Goal: Information Seeking & Learning: Learn about a topic

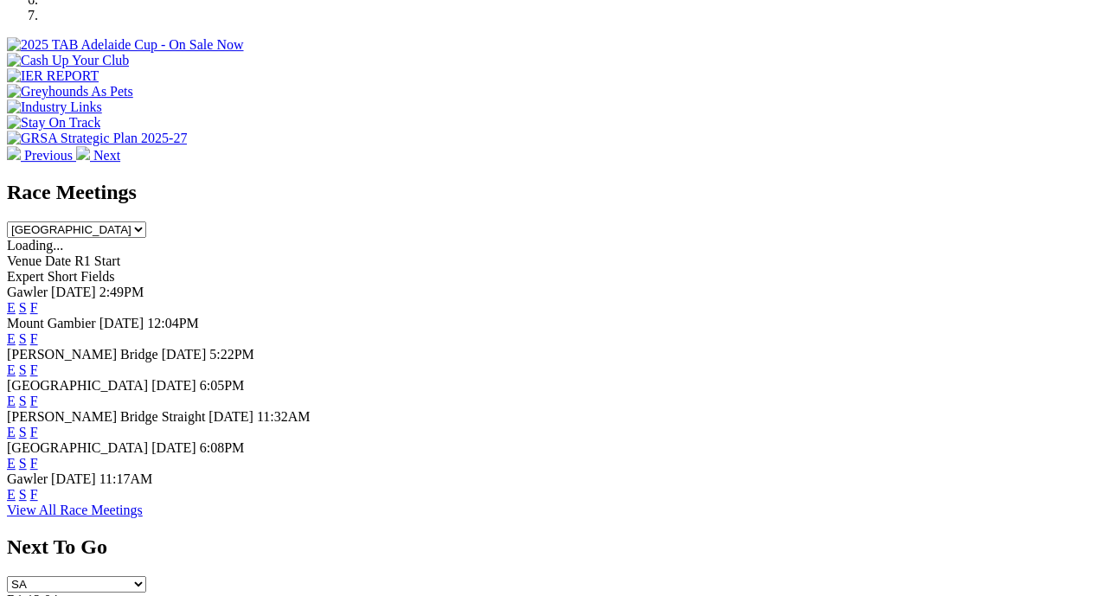
click at [38, 456] on link "F" at bounding box center [34, 463] width 8 height 15
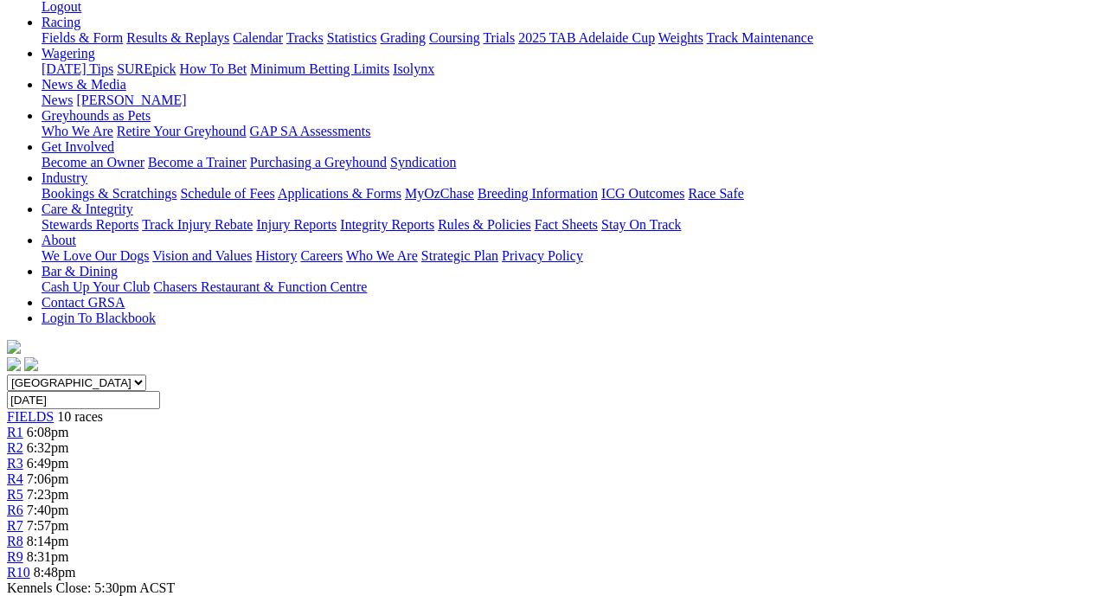
scroll to position [271, 0]
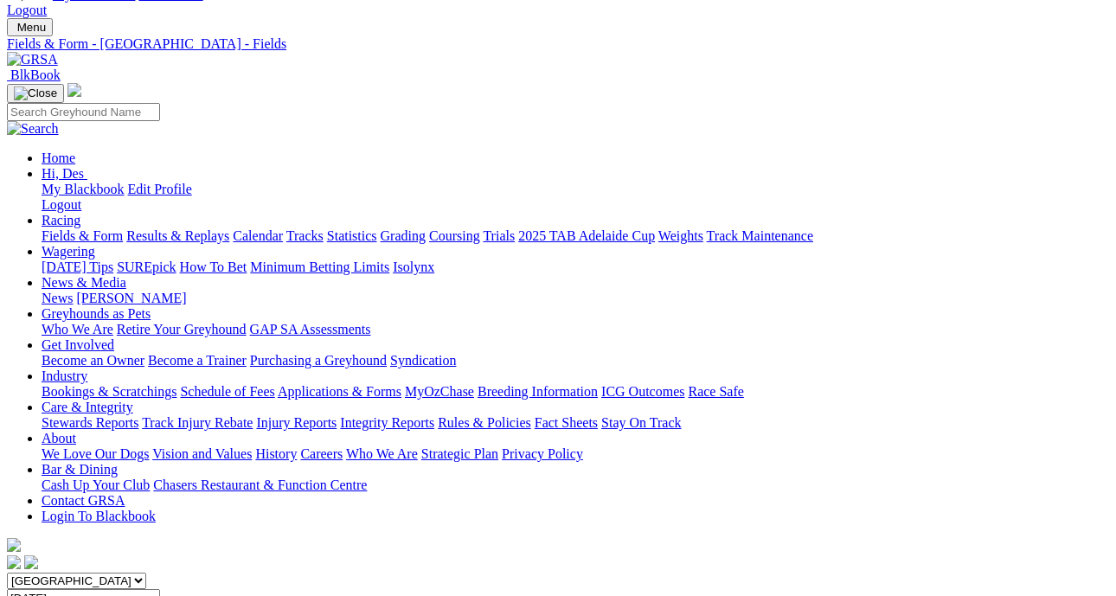
scroll to position [71, 5]
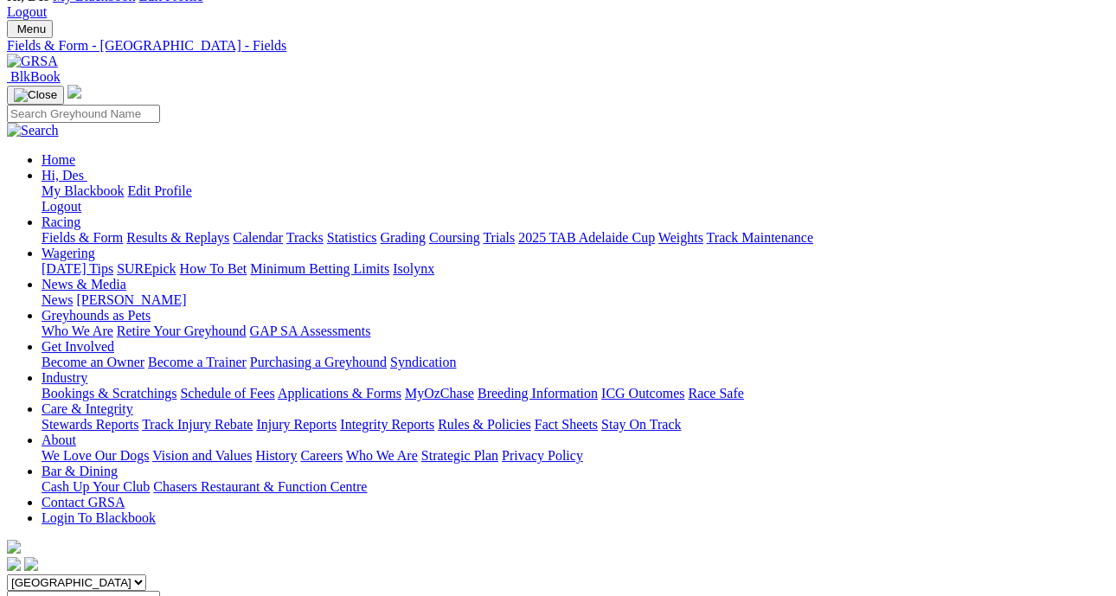
scroll to position [76, 10]
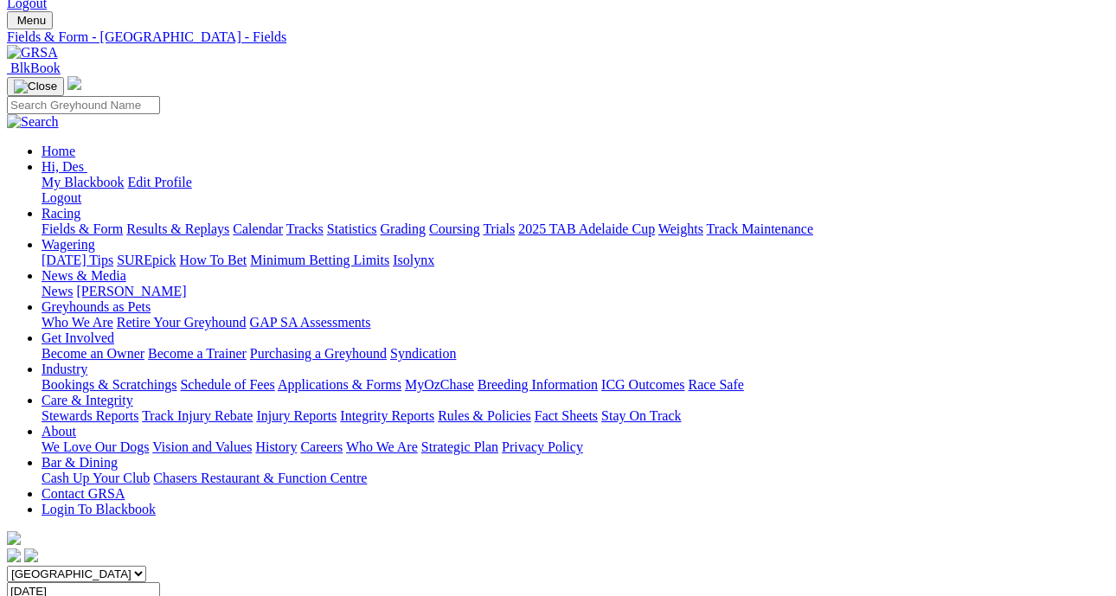
click at [218, 221] on link "Results & Replays" at bounding box center [177, 228] width 103 height 15
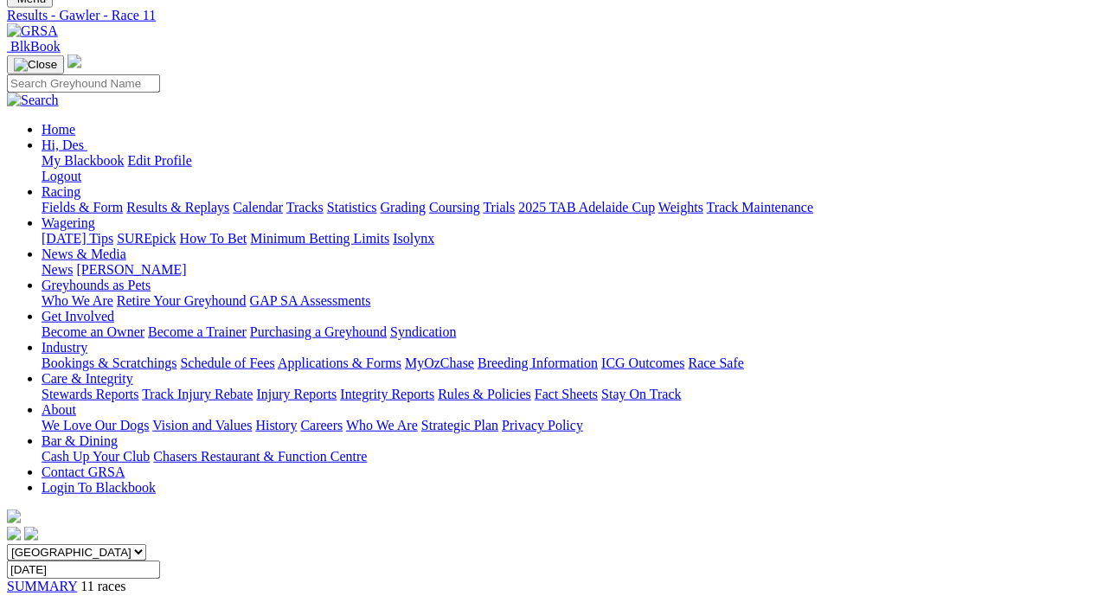
scroll to position [99, 0]
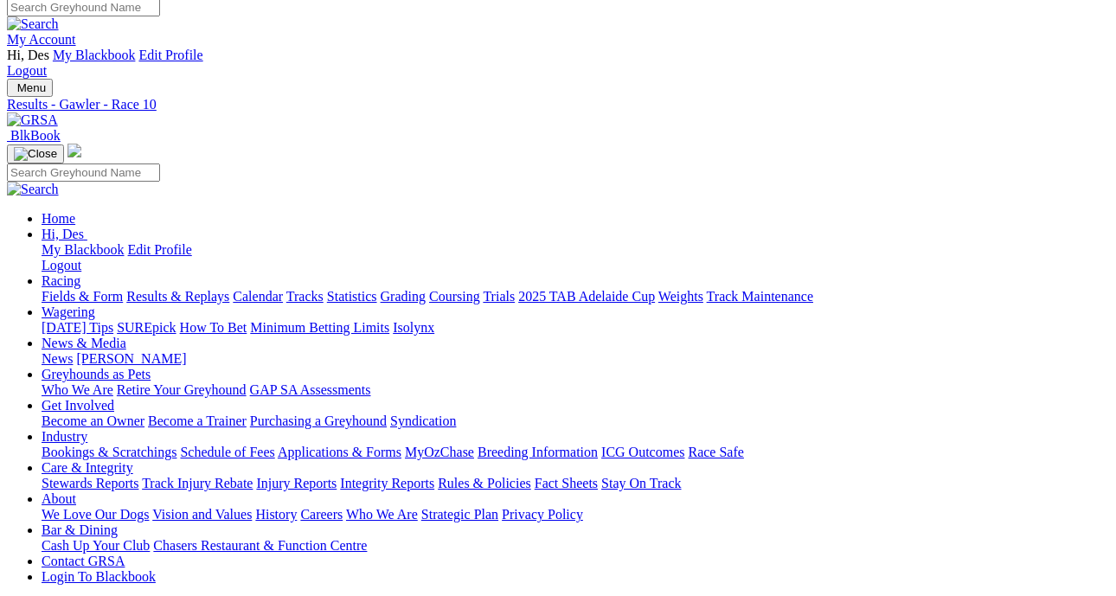
scroll to position [8, 0]
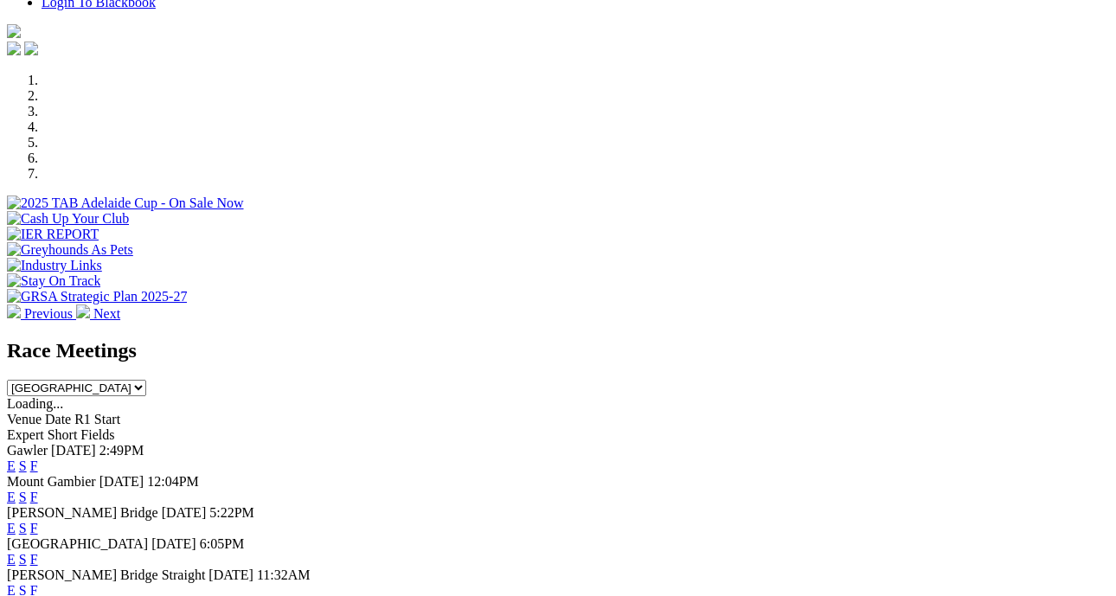
scroll to position [551, 1]
click at [38, 522] on link "F" at bounding box center [34, 529] width 8 height 15
click at [38, 552] on link "F" at bounding box center [34, 559] width 8 height 15
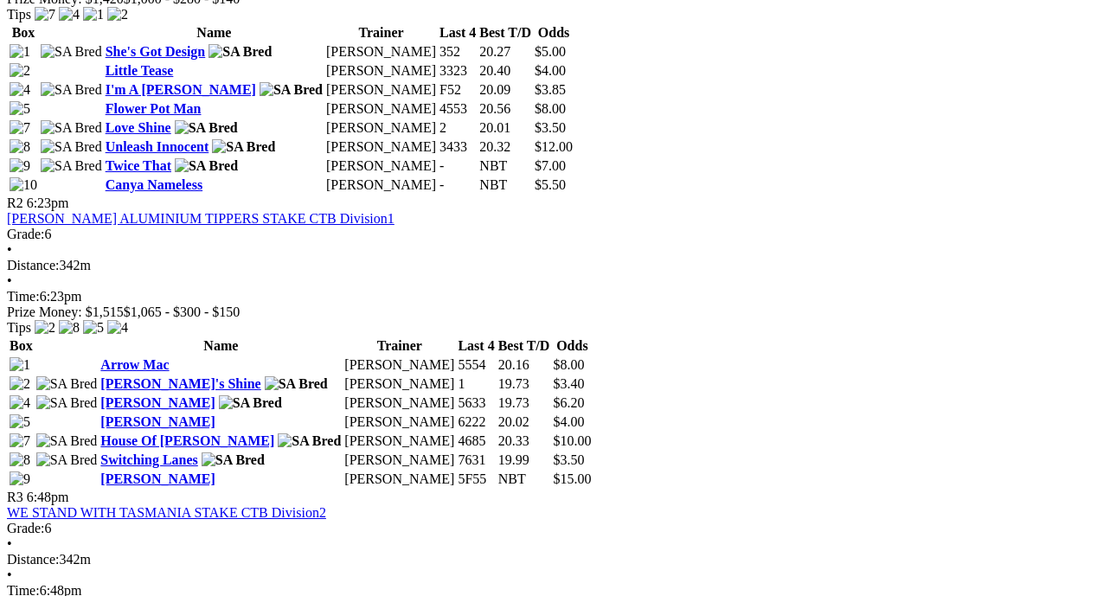
scroll to position [1084, 2]
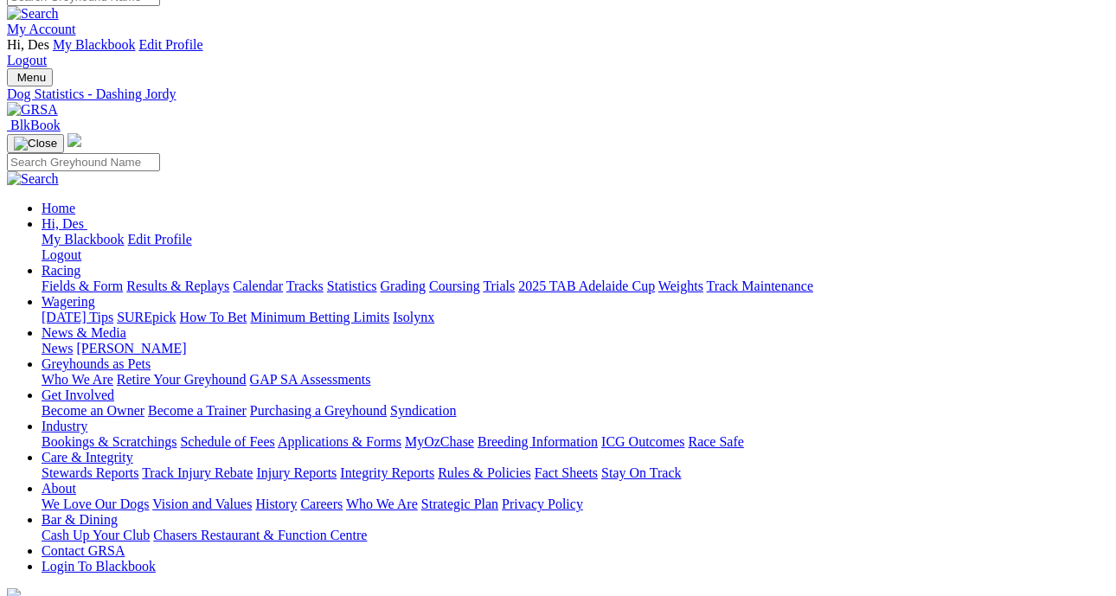
scroll to position [23, 1]
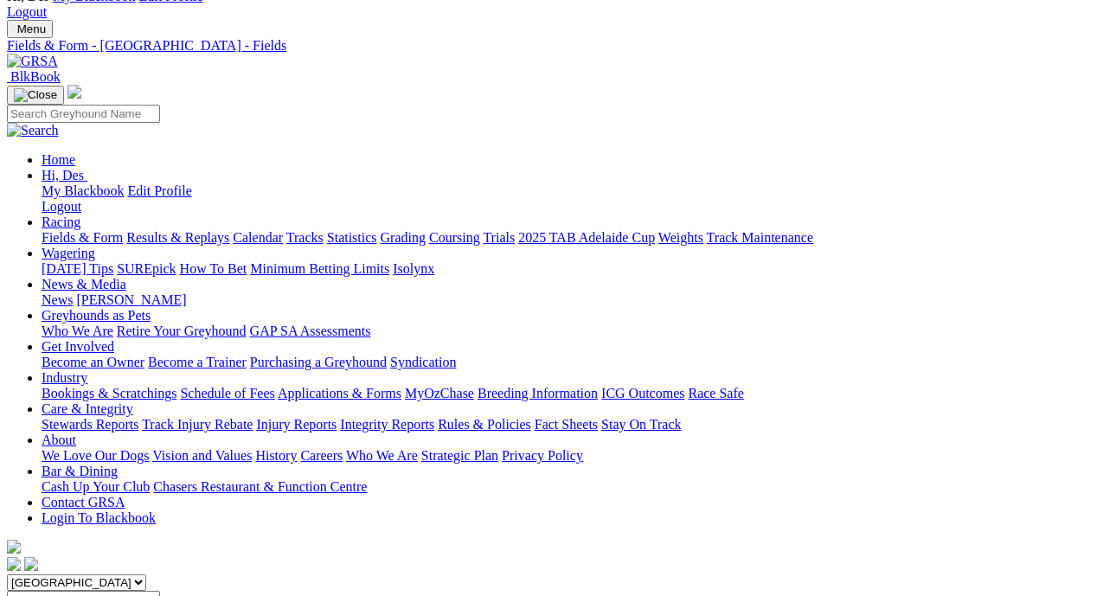
scroll to position [0, 7]
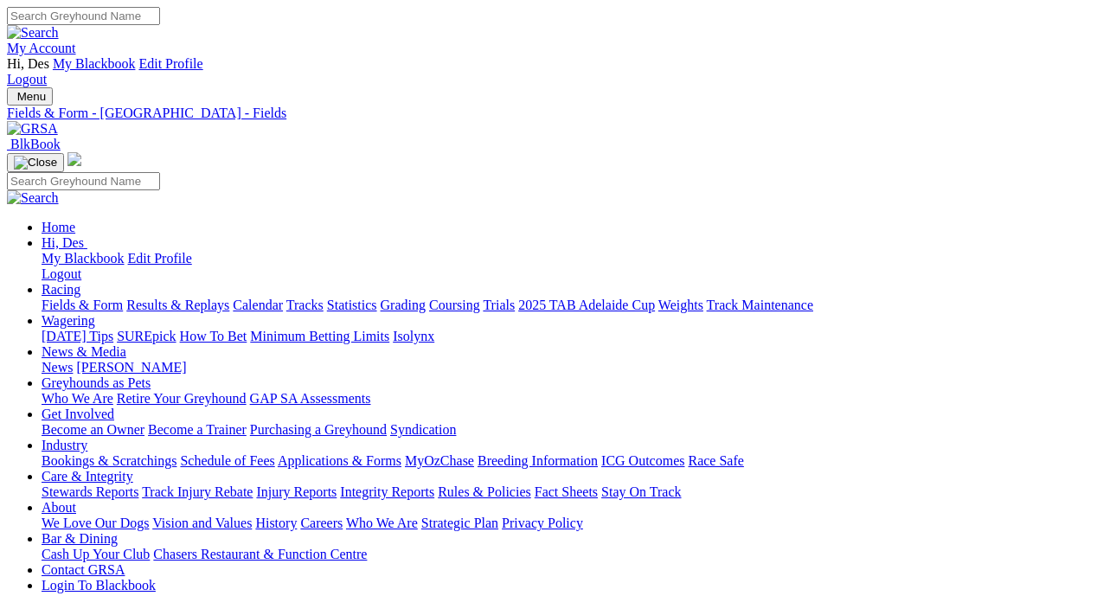
click at [68, 298] on link "Fields & Form" at bounding box center [82, 305] width 81 height 15
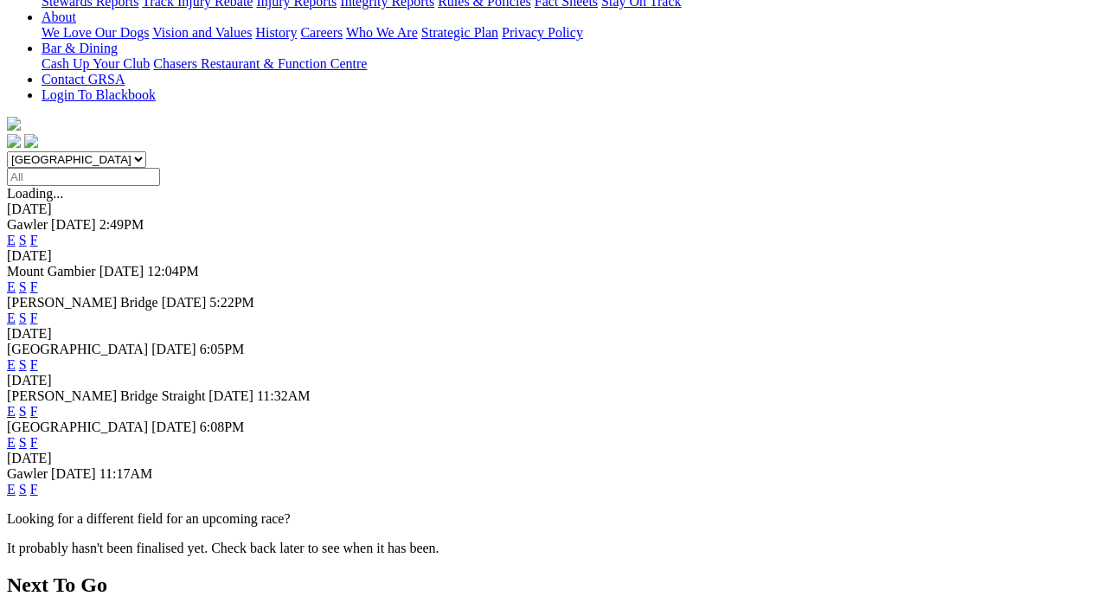
scroll to position [497, 0]
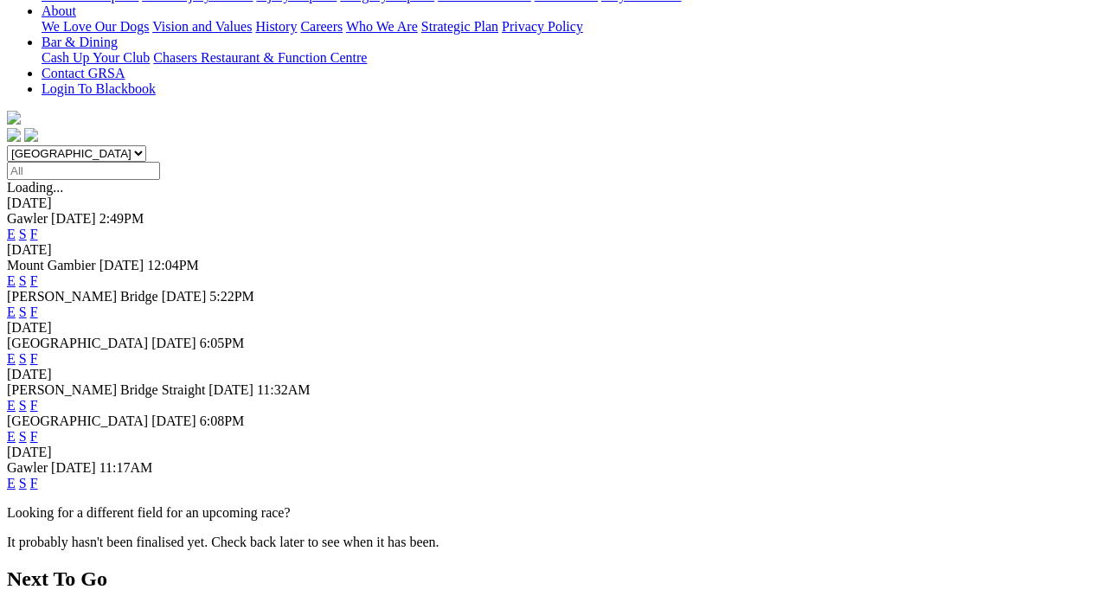
click at [38, 476] on link "F" at bounding box center [34, 483] width 8 height 15
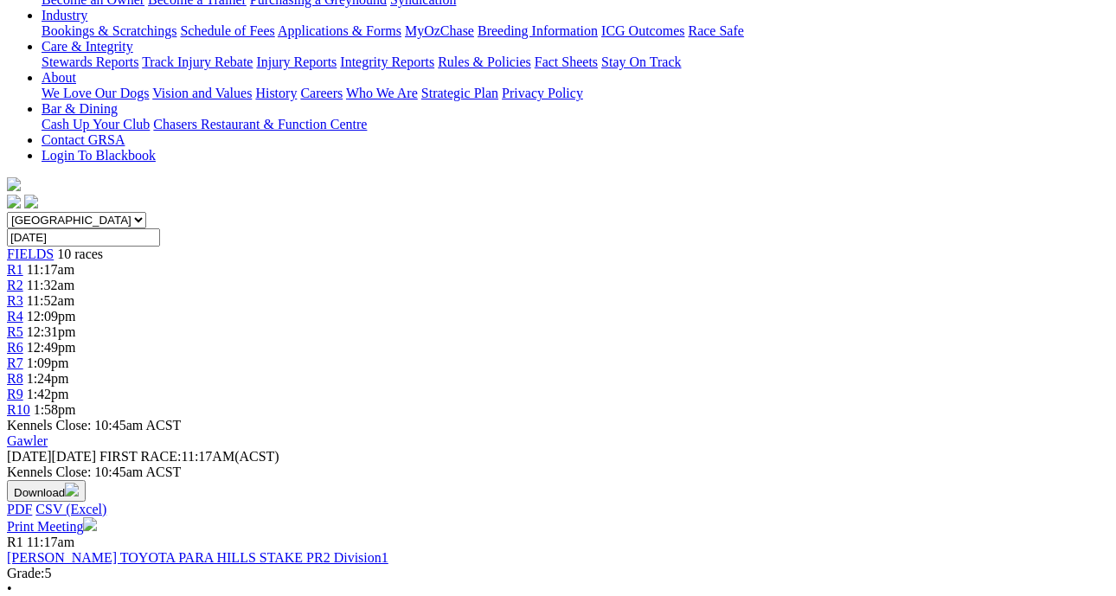
scroll to position [428, 0]
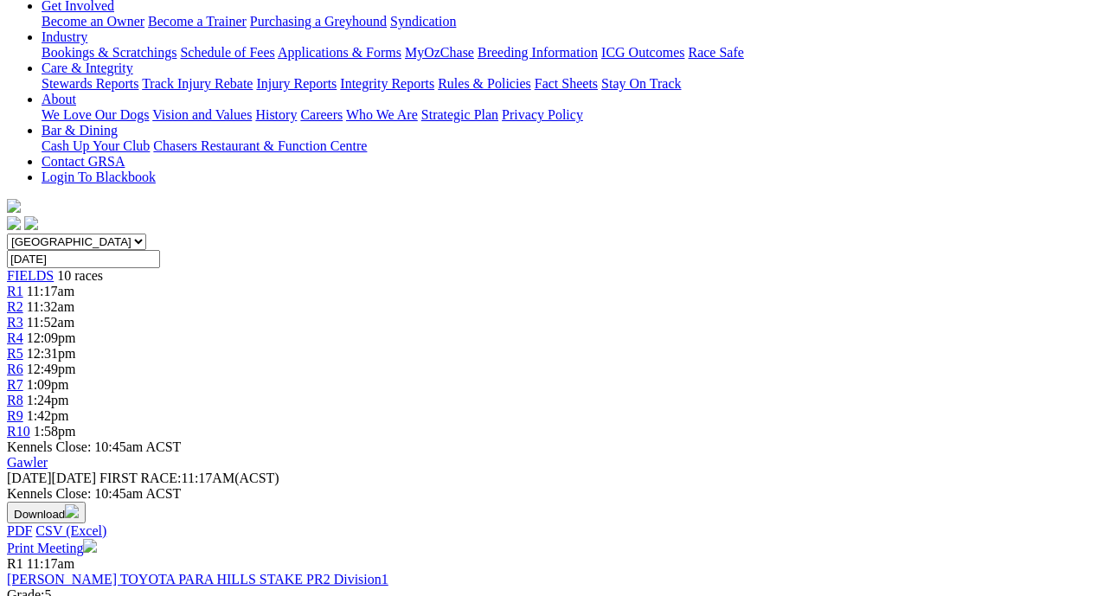
scroll to position [409, 0]
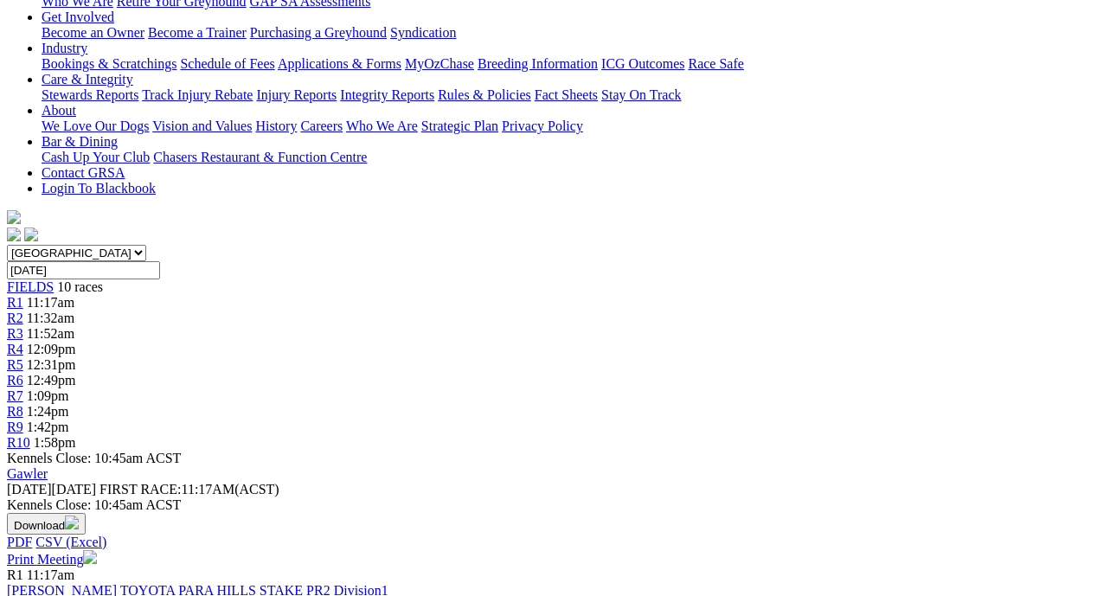
scroll to position [397, 0]
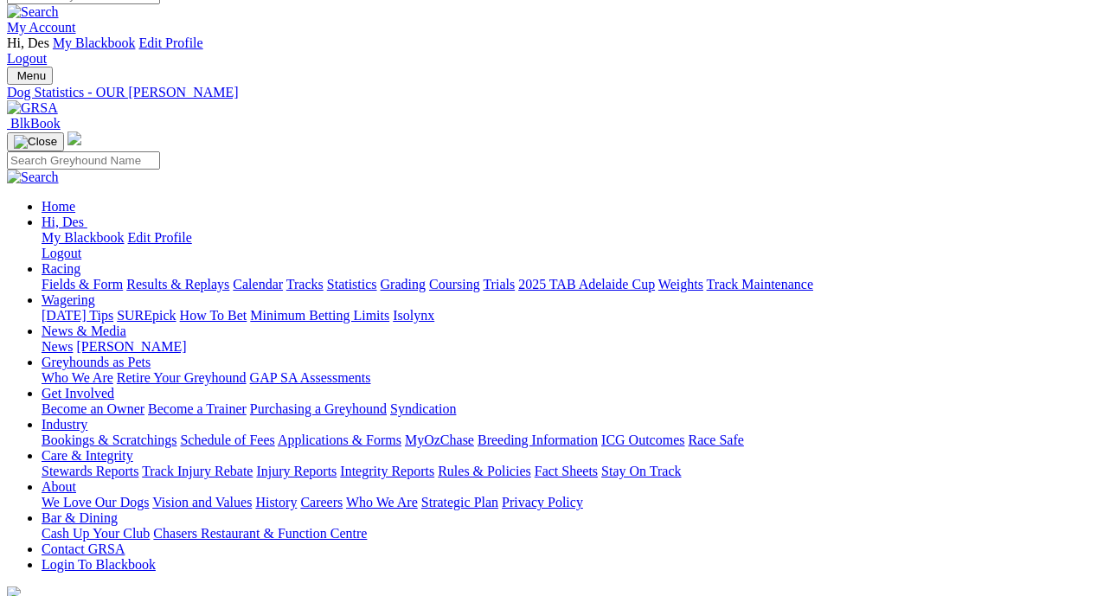
scroll to position [22, 1]
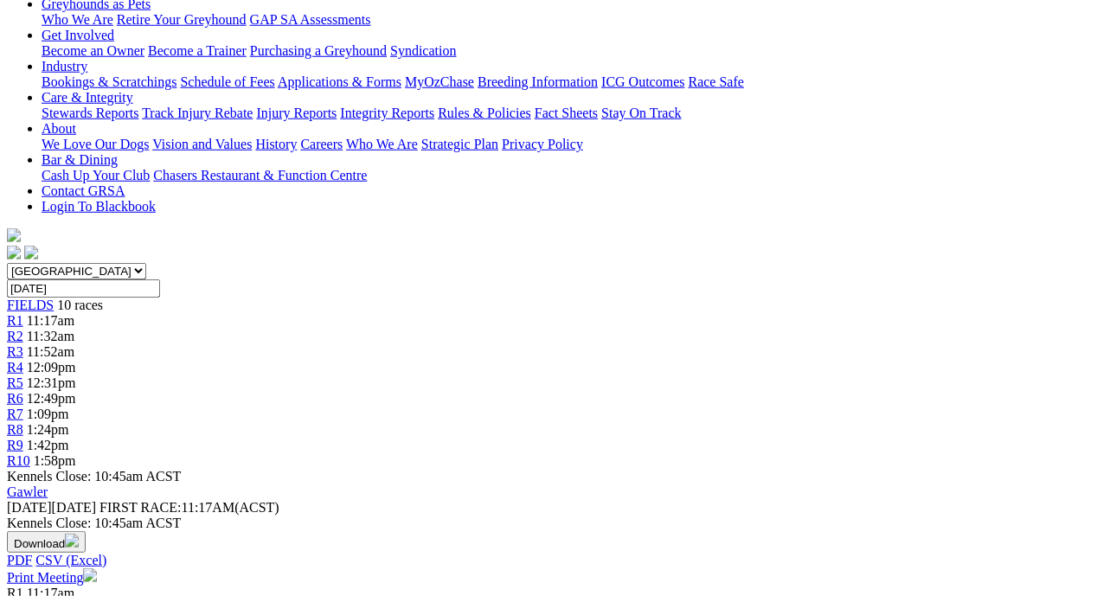
scroll to position [377, 3]
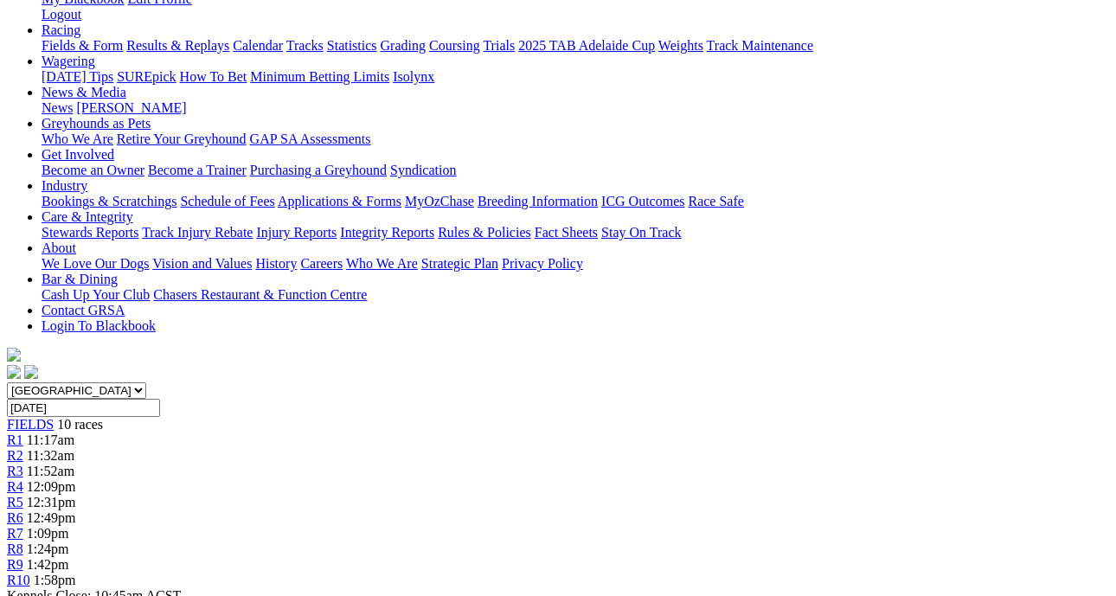
scroll to position [272, 3]
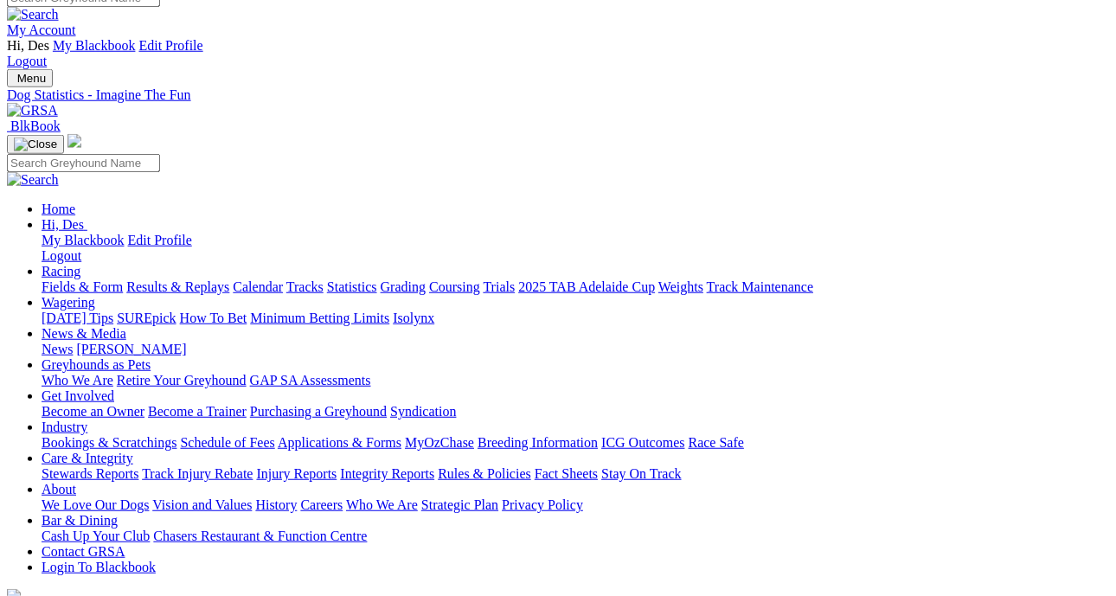
scroll to position [27, 0]
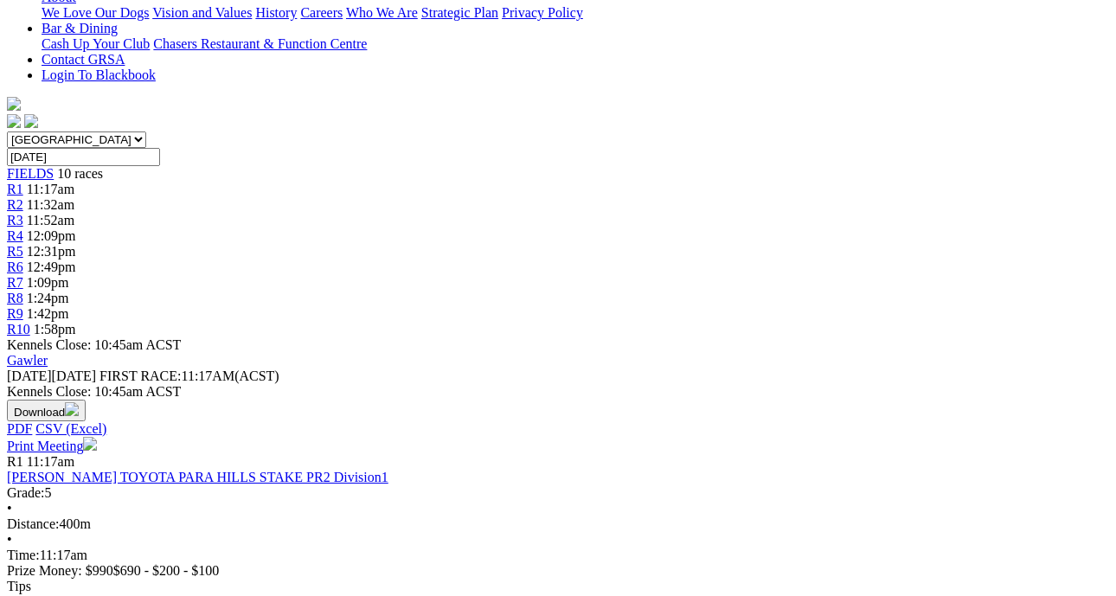
scroll to position [494, 3]
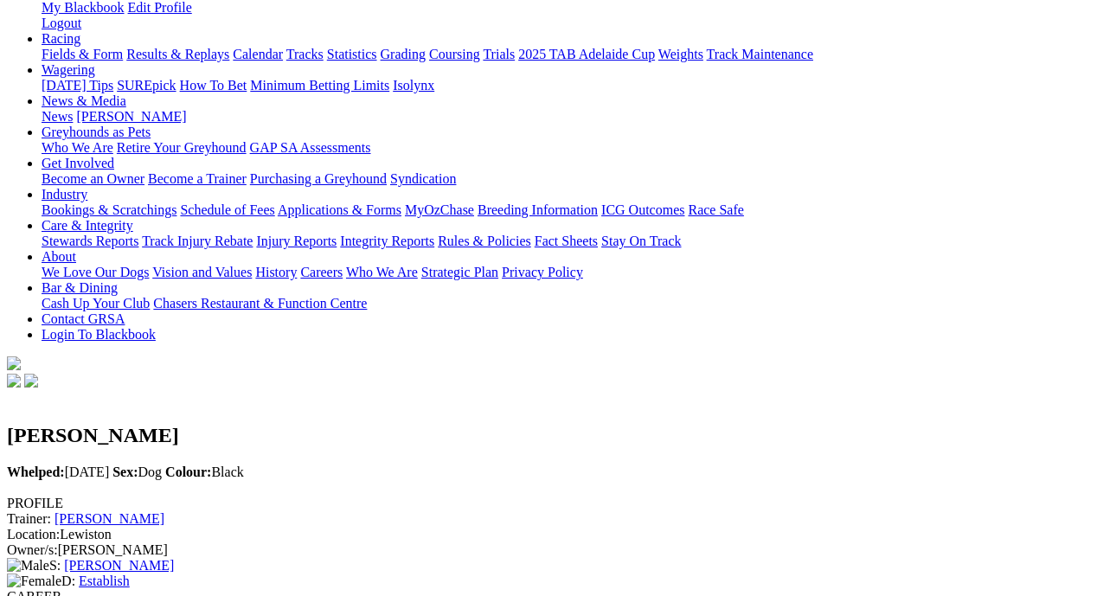
scroll to position [251, 0]
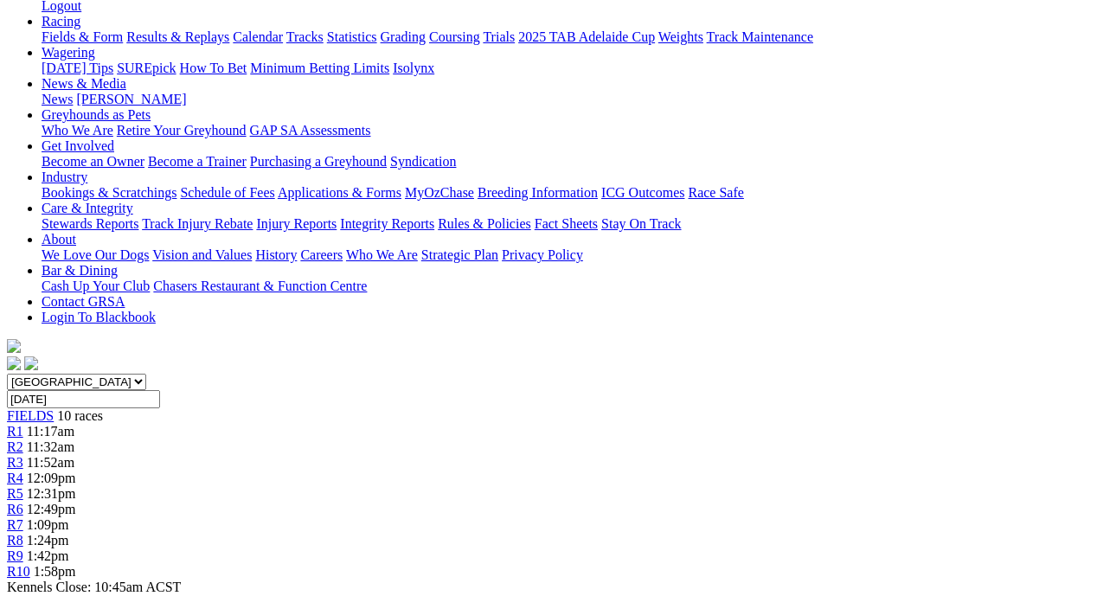
scroll to position [292, 3]
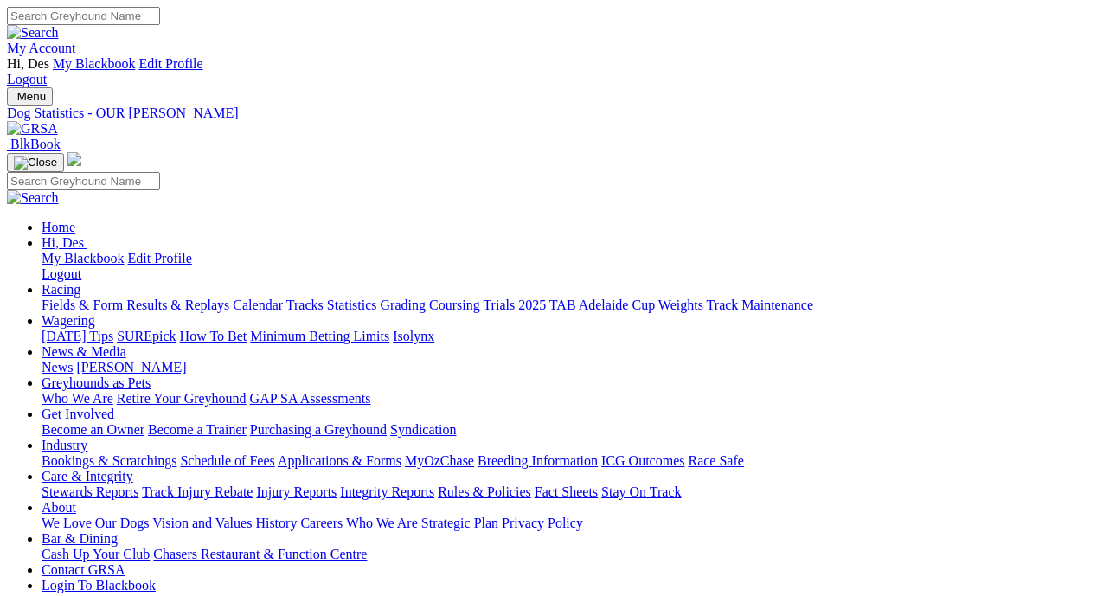
click at [337, 484] on link "Injury Reports" at bounding box center [296, 491] width 80 height 15
click at [434, 484] on link "Integrity Reports" at bounding box center [387, 491] width 94 height 15
click at [126, 344] on link "News & Media" at bounding box center [84, 351] width 85 height 15
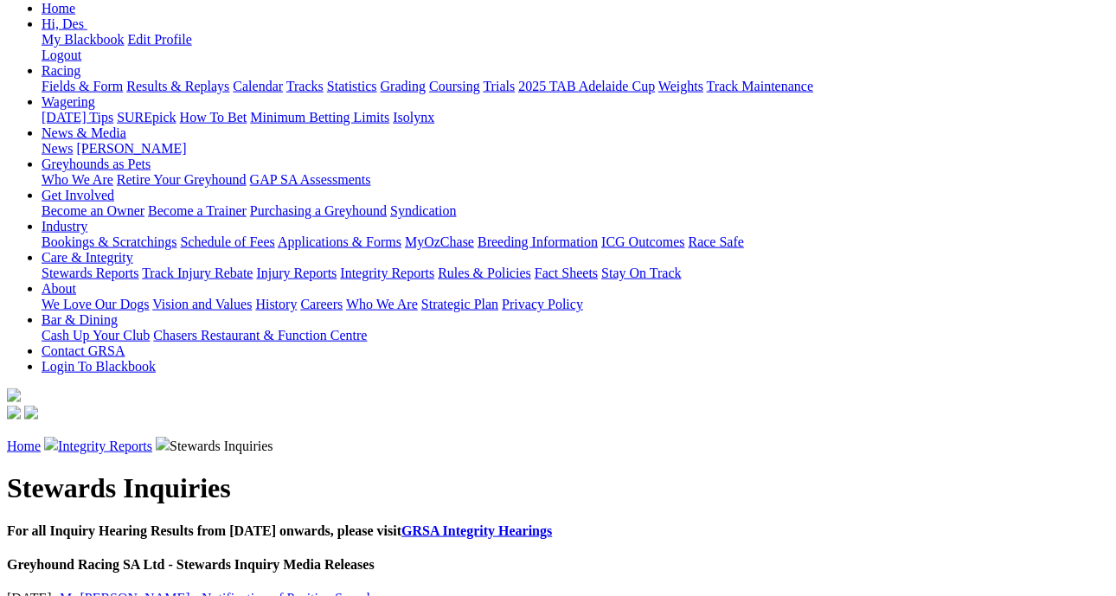
scroll to position [221, 0]
